Goal: Task Accomplishment & Management: Use online tool/utility

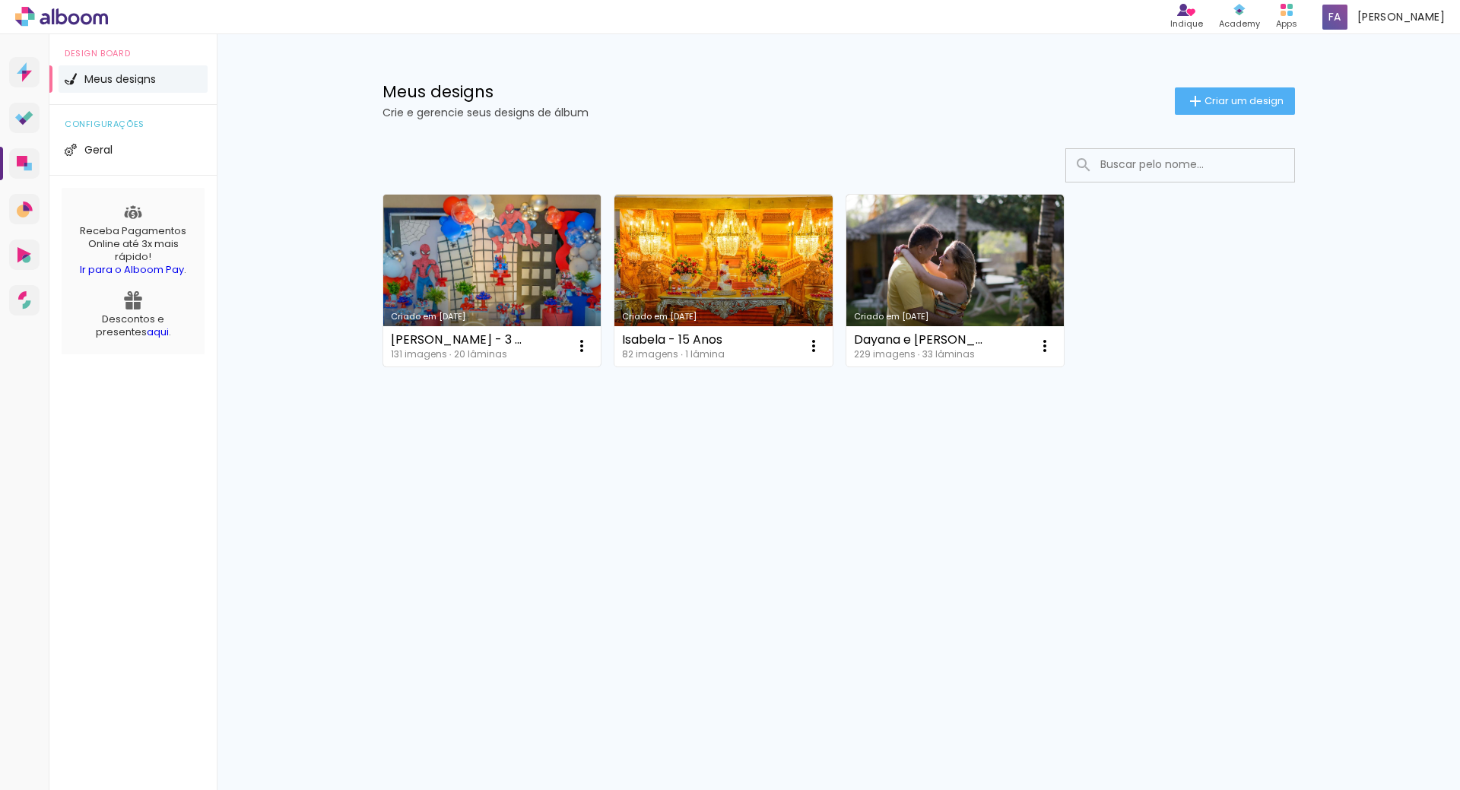
click at [494, 275] on link "Criado em [DATE]" at bounding box center [492, 281] width 218 height 172
